Goal: Information Seeking & Learning: Learn about a topic

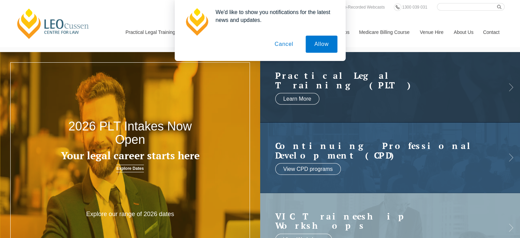
click at [280, 46] on button "Cancel" at bounding box center [284, 44] width 36 height 17
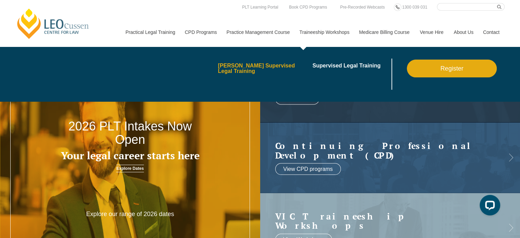
click at [285, 69] on link "[PERSON_NAME] Supervised Legal Training" at bounding box center [263, 68] width 90 height 11
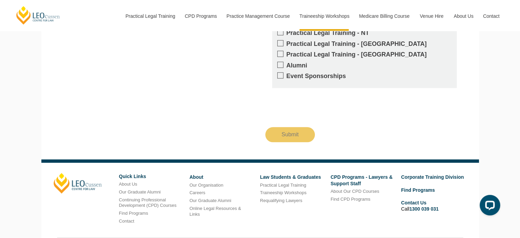
scroll to position [740, 0]
